Goal: Information Seeking & Learning: Learn about a topic

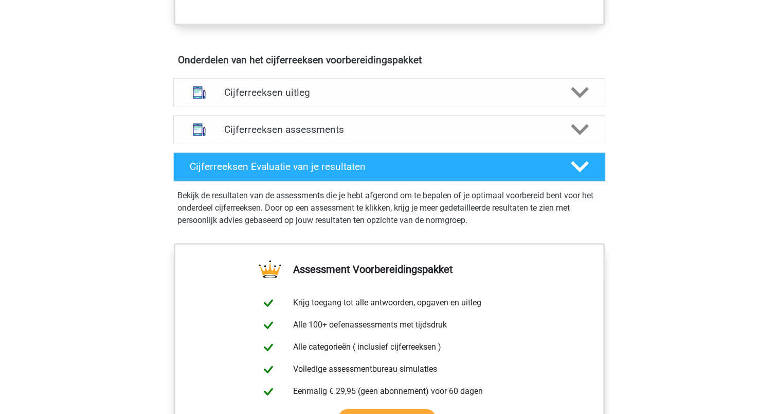
scroll to position [617, 0]
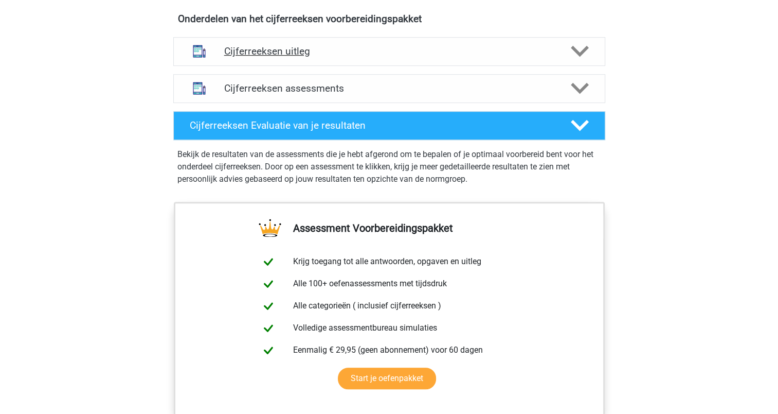
click at [580, 57] on polygon at bounding box center [580, 51] width 18 height 11
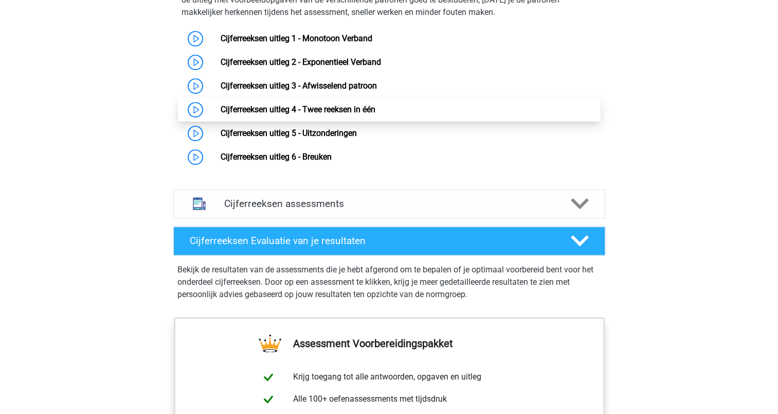
scroll to position [566, 0]
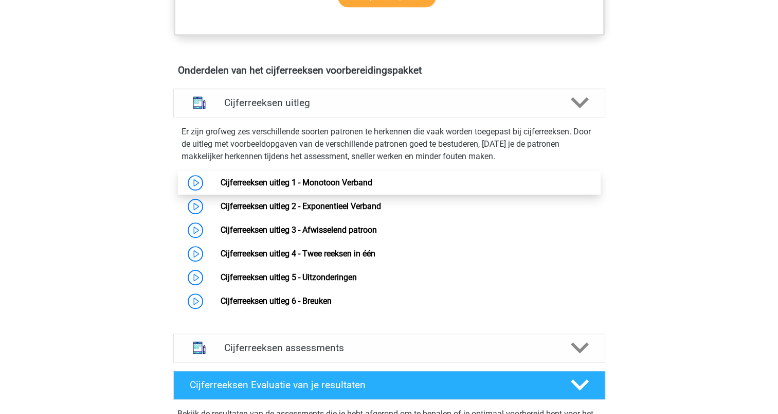
click at [274, 187] on link "Cijferreeksen uitleg 1 - Monotoon Verband" at bounding box center [297, 182] width 152 height 10
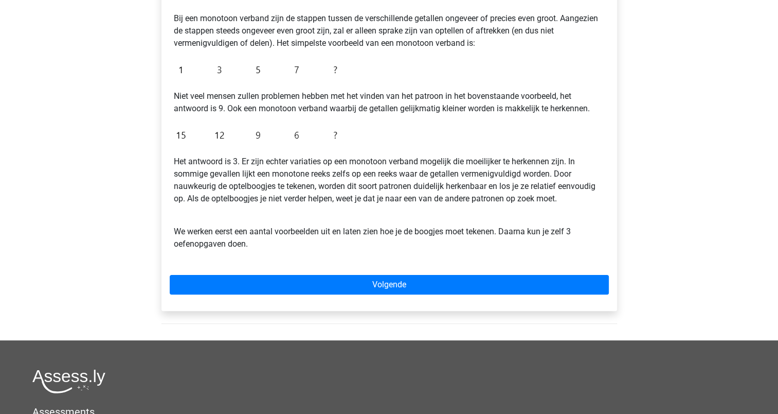
scroll to position [206, 0]
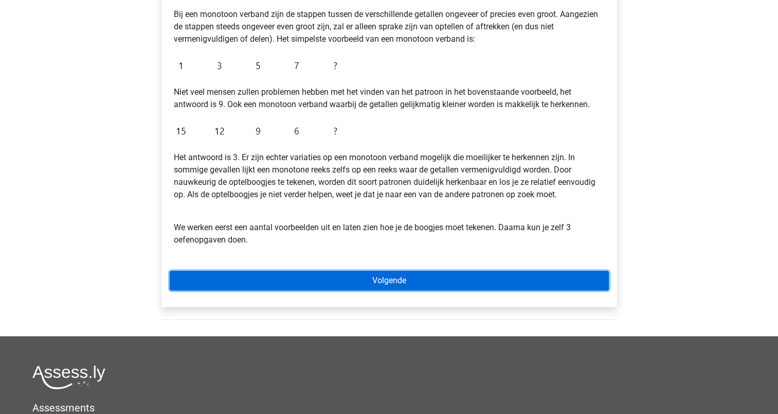
click at [376, 283] on link "Volgende" at bounding box center [389, 281] width 439 height 20
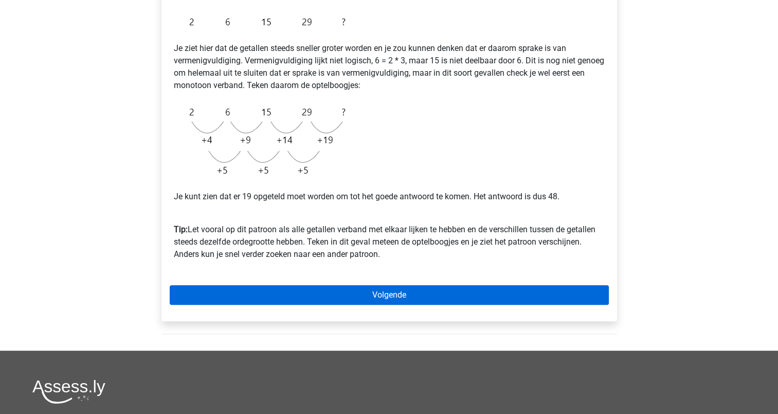
scroll to position [206, 0]
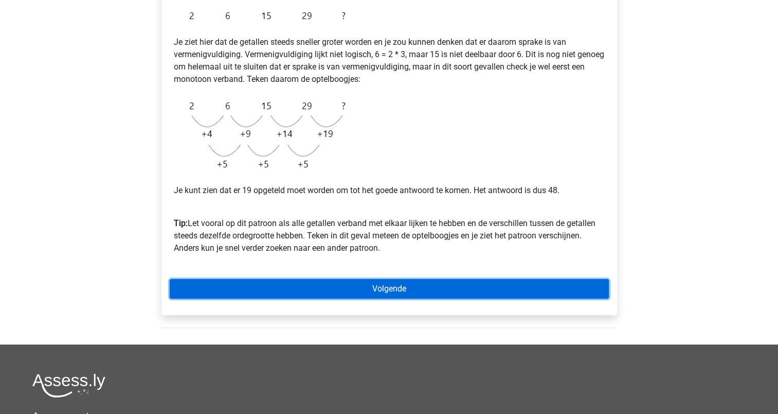
click at [374, 284] on link "Volgende" at bounding box center [389, 289] width 439 height 20
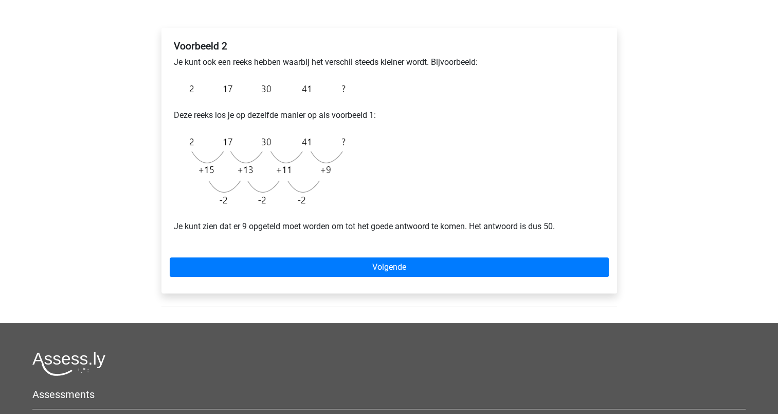
scroll to position [154, 0]
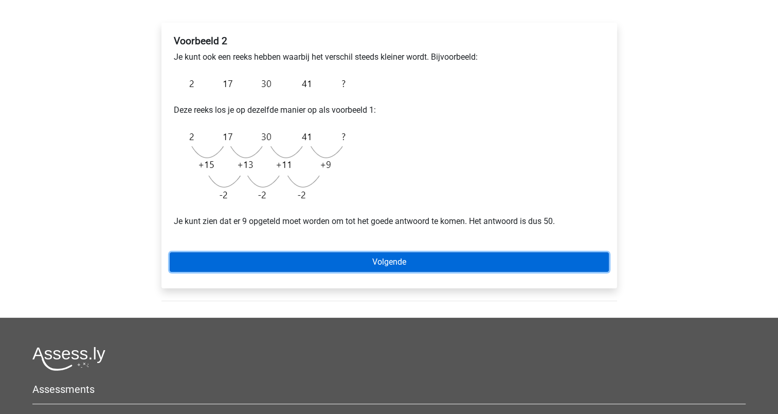
click at [379, 257] on link "Volgende" at bounding box center [389, 262] width 439 height 20
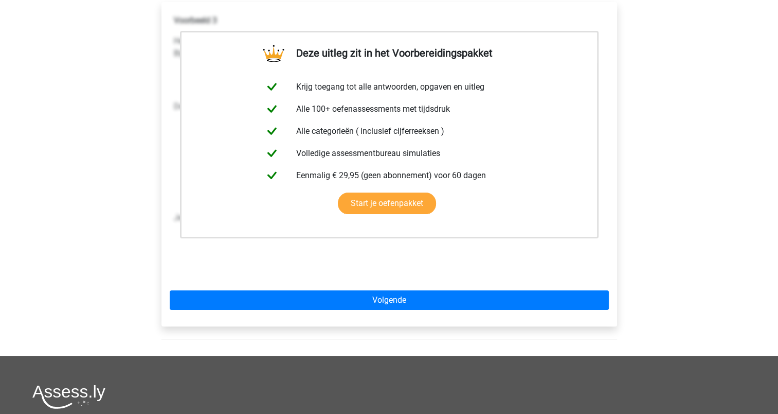
scroll to position [257, 0]
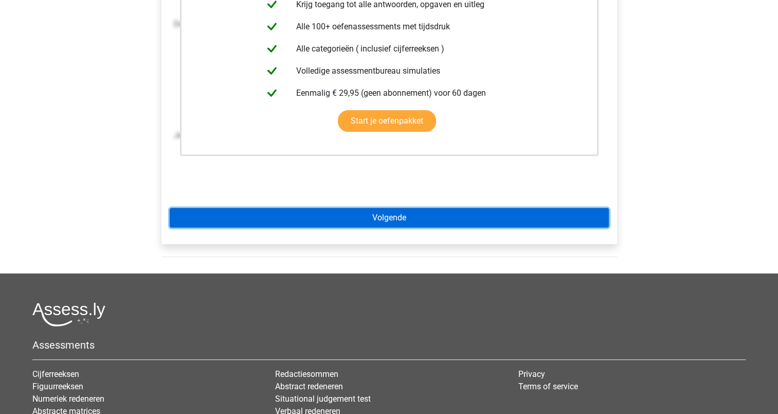
click at [378, 215] on link "Volgende" at bounding box center [389, 218] width 439 height 20
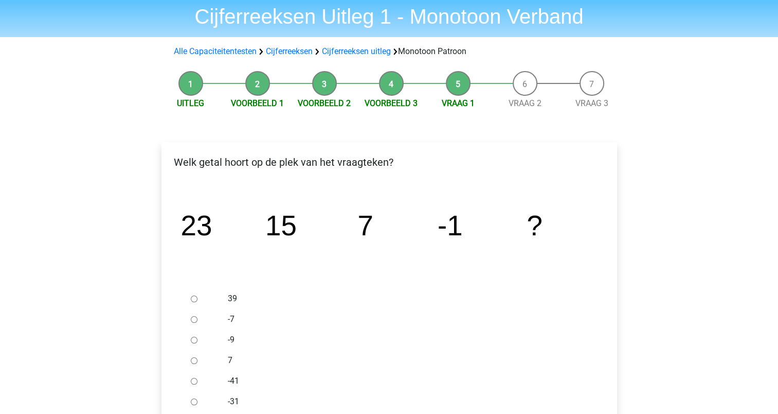
scroll to position [51, 0]
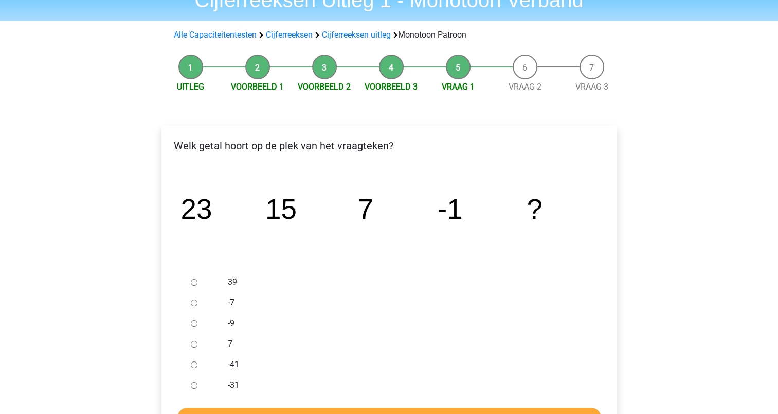
click at [193, 324] on input "-9" at bounding box center [194, 323] width 7 height 7
radio input "true"
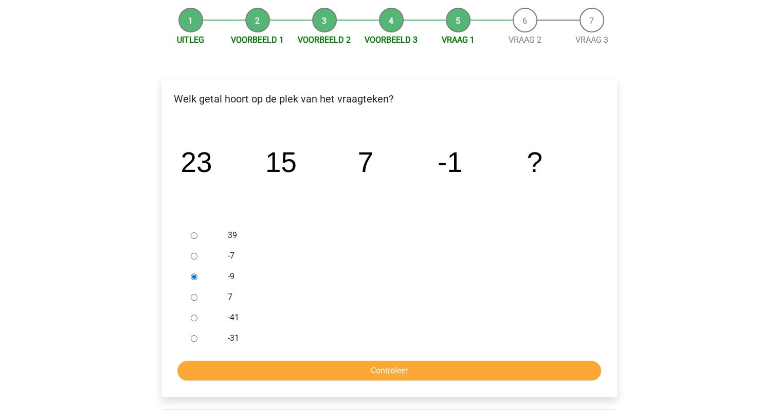
scroll to position [154, 0]
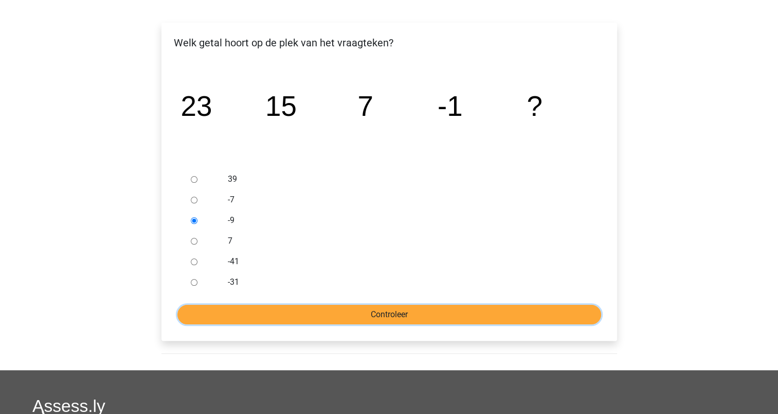
click at [379, 313] on input "Controleer" at bounding box center [389, 314] width 424 height 20
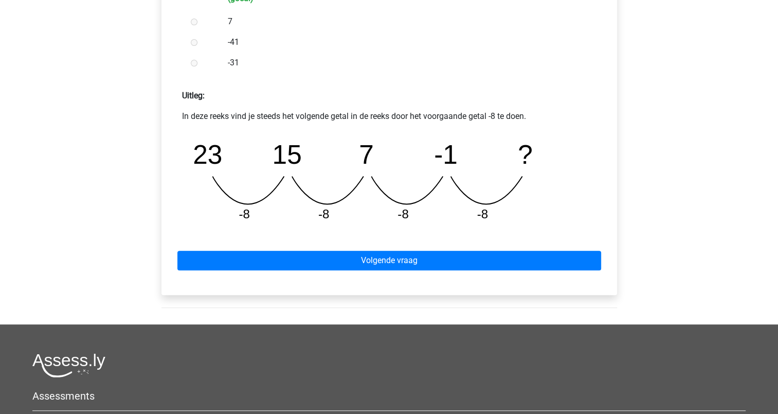
scroll to position [411, 0]
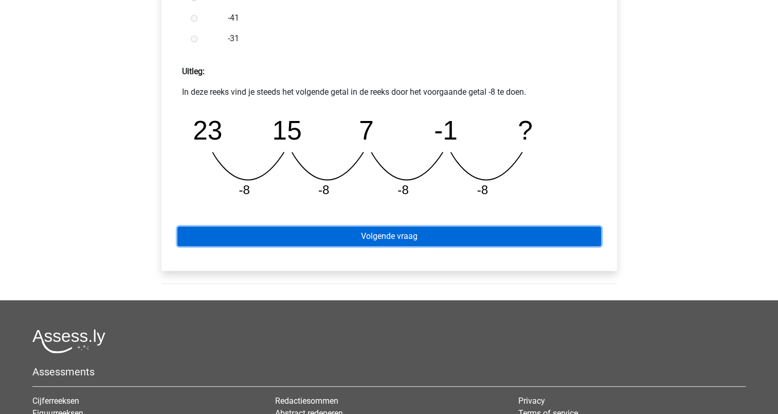
click at [374, 237] on link "Volgende vraag" at bounding box center [389, 236] width 424 height 20
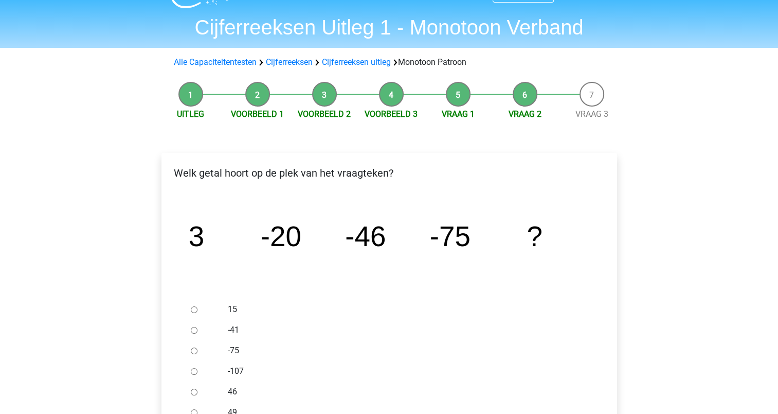
scroll to position [103, 0]
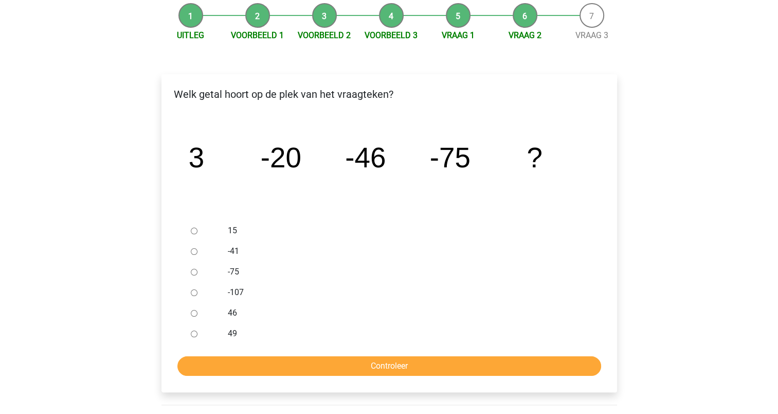
click at [193, 291] on input "-107" at bounding box center [194, 292] width 7 height 7
radio input "true"
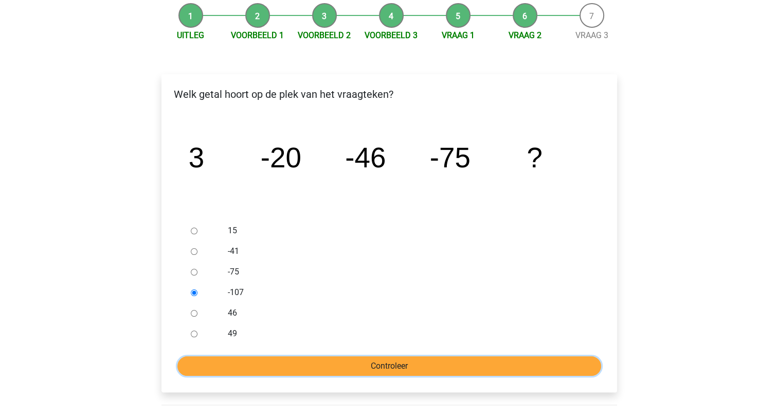
click at [387, 368] on input "Controleer" at bounding box center [389, 366] width 424 height 20
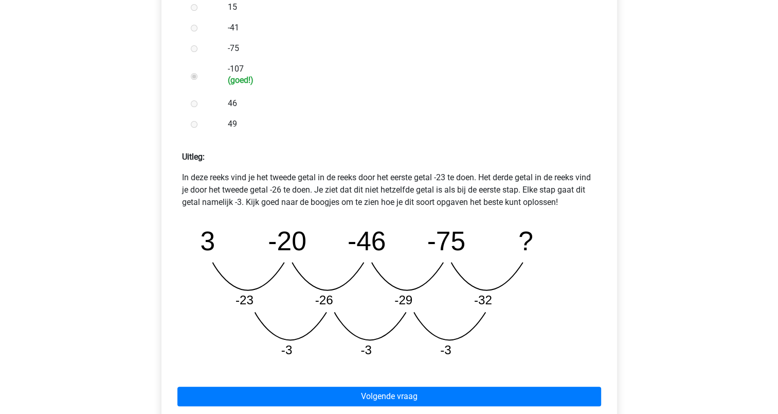
scroll to position [411, 0]
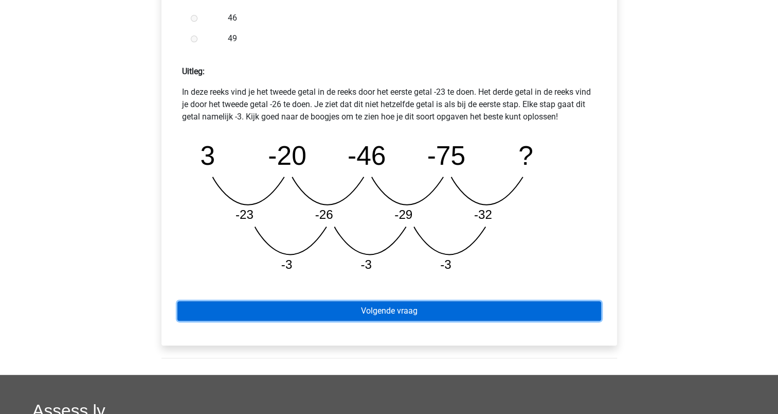
click at [404, 313] on link "Volgende vraag" at bounding box center [389, 311] width 424 height 20
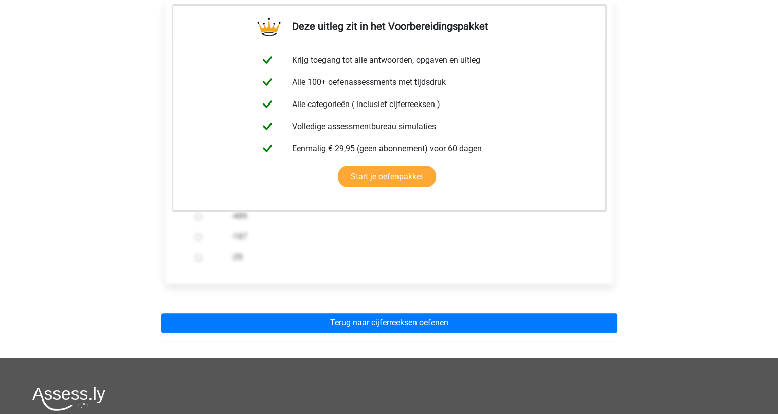
scroll to position [309, 0]
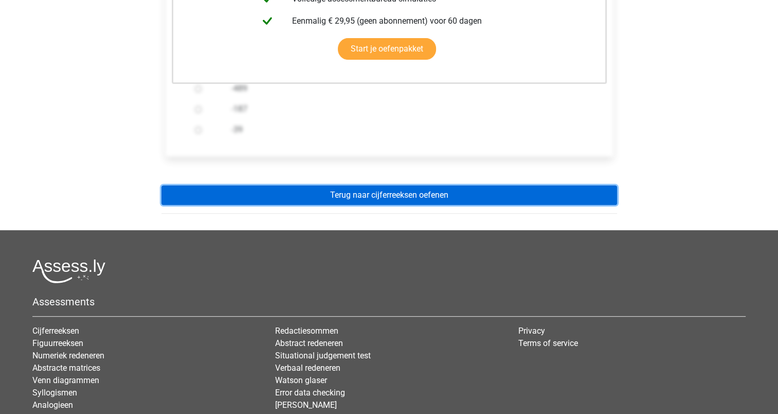
click at [394, 187] on link "Terug naar cijferreeksen oefenen" at bounding box center [389, 195] width 456 height 20
